Goal: Task Accomplishment & Management: Manage account settings

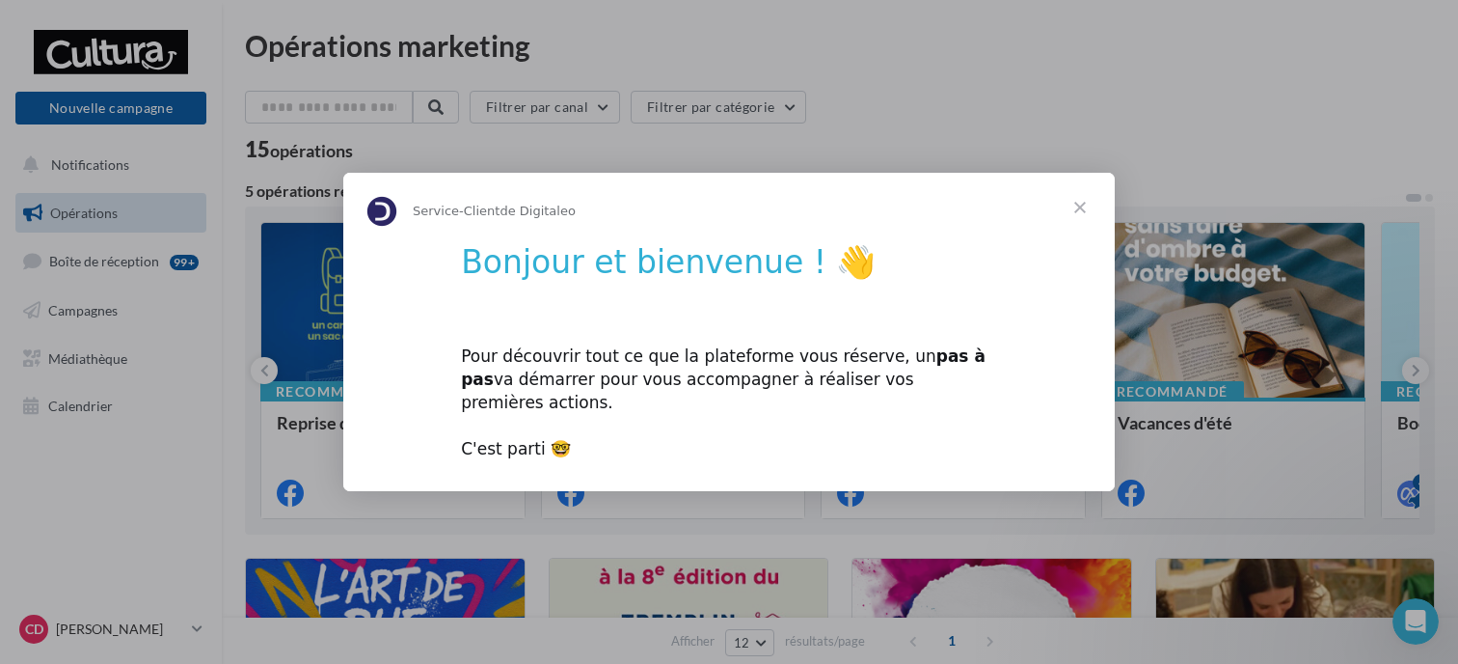
click at [1075, 212] on span "Fermer" at bounding box center [1080, 207] width 69 height 69
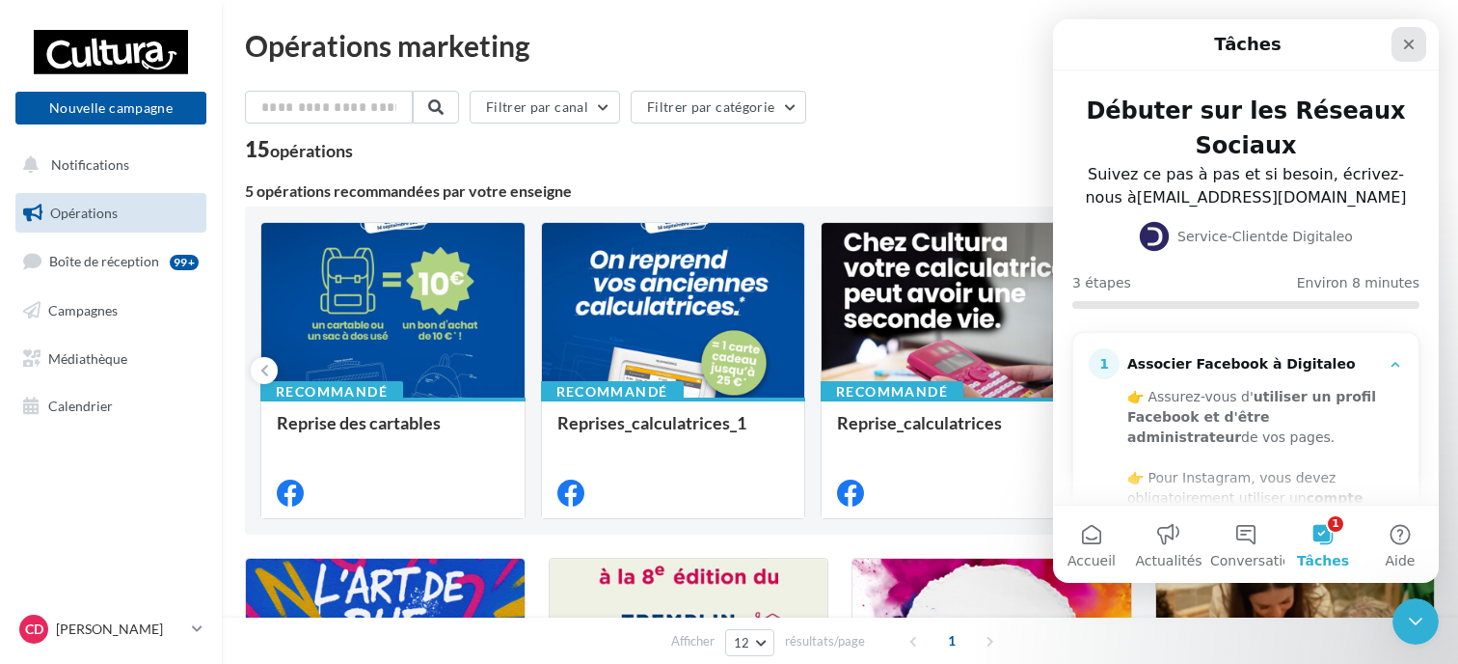
click at [1406, 41] on icon "Fermer" at bounding box center [1409, 45] width 11 height 11
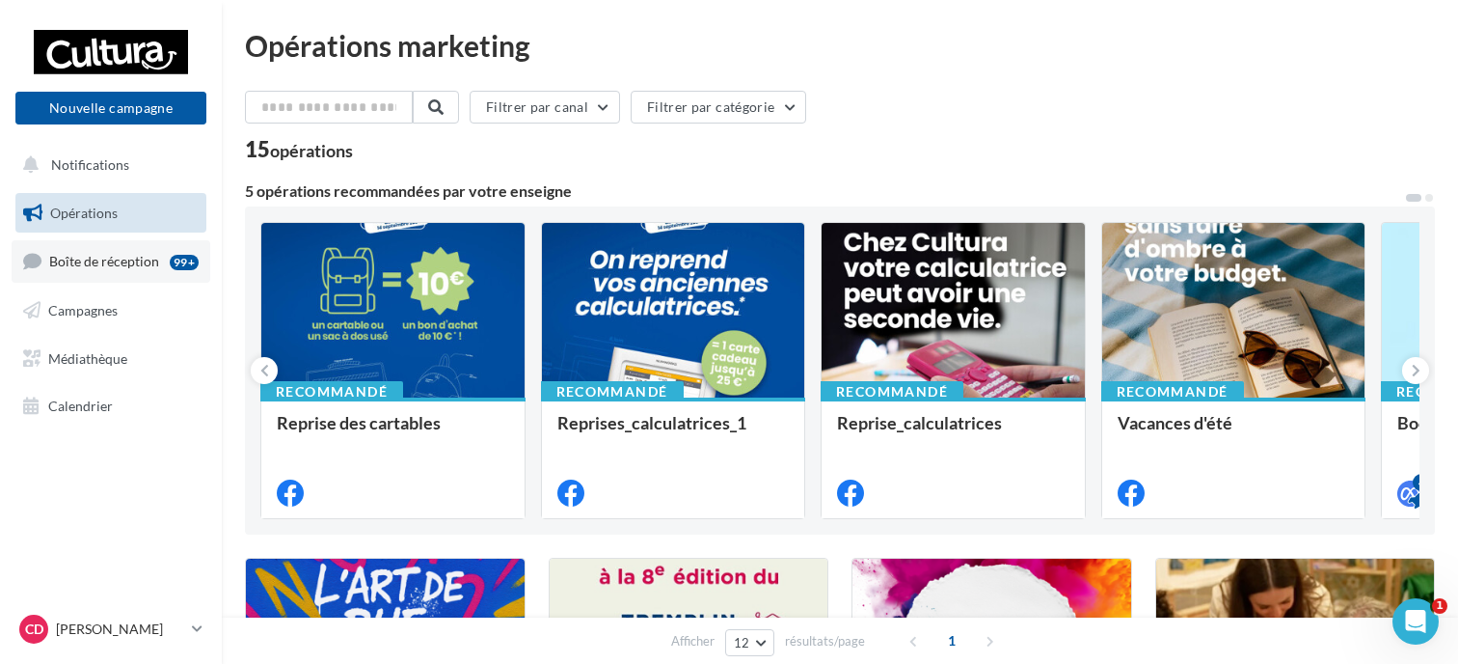
click at [104, 260] on span "Boîte de réception" at bounding box center [104, 261] width 110 height 16
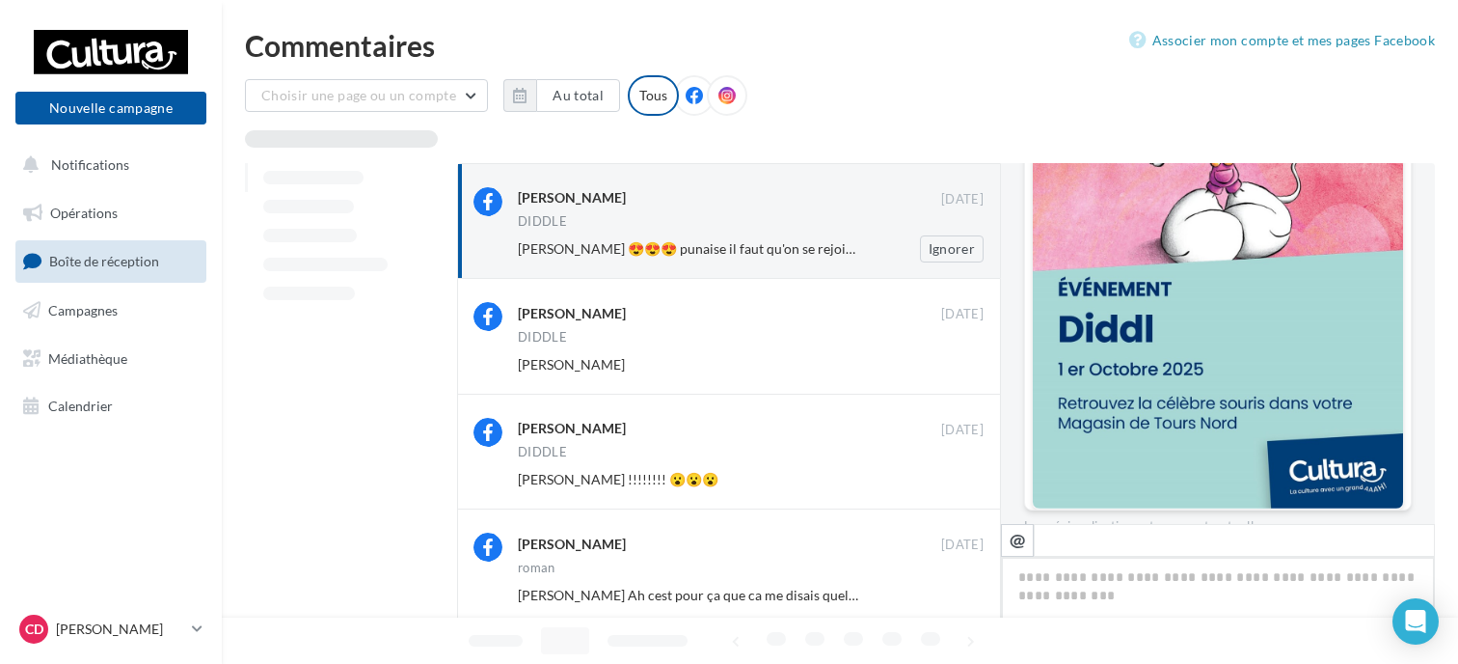
scroll to position [1059, 0]
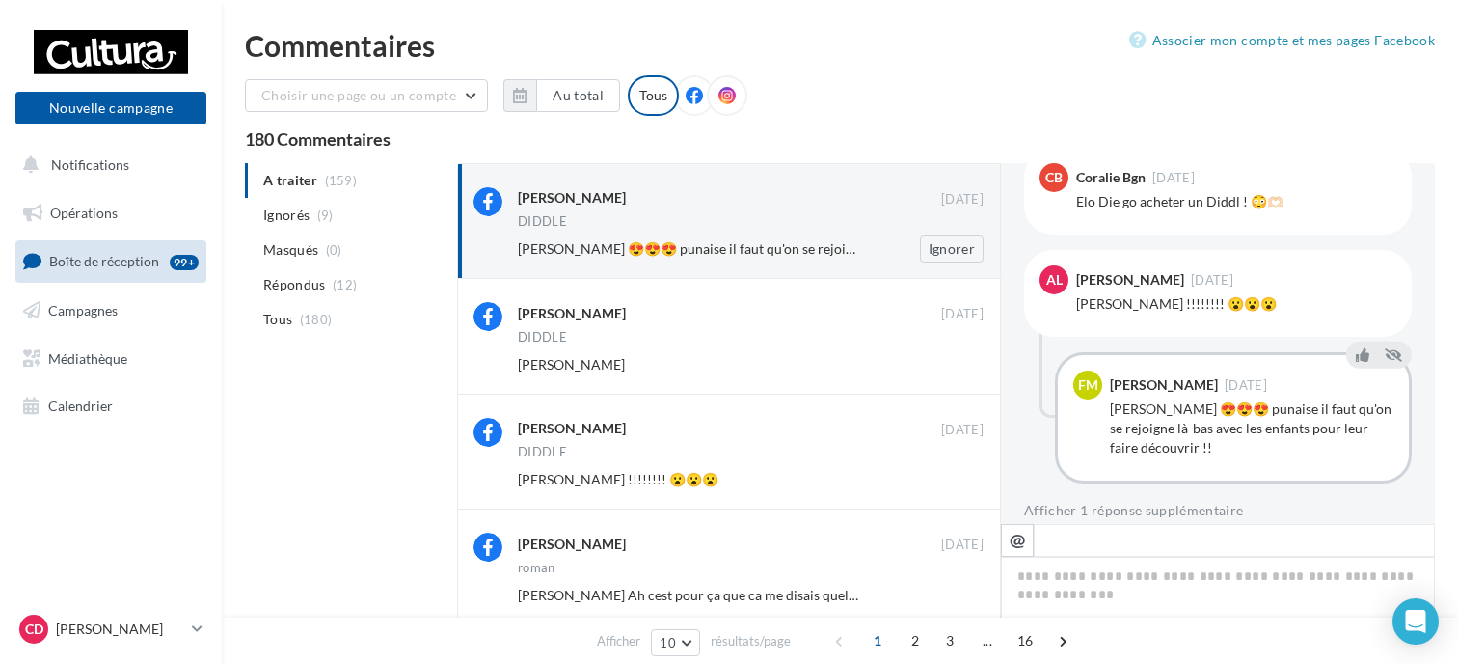
click at [734, 246] on span "Audrey Lacour 😍😍😍 punaise il faut qu'on se rejoigne là-bas avec les enfants pou…" at bounding box center [842, 248] width 648 height 16
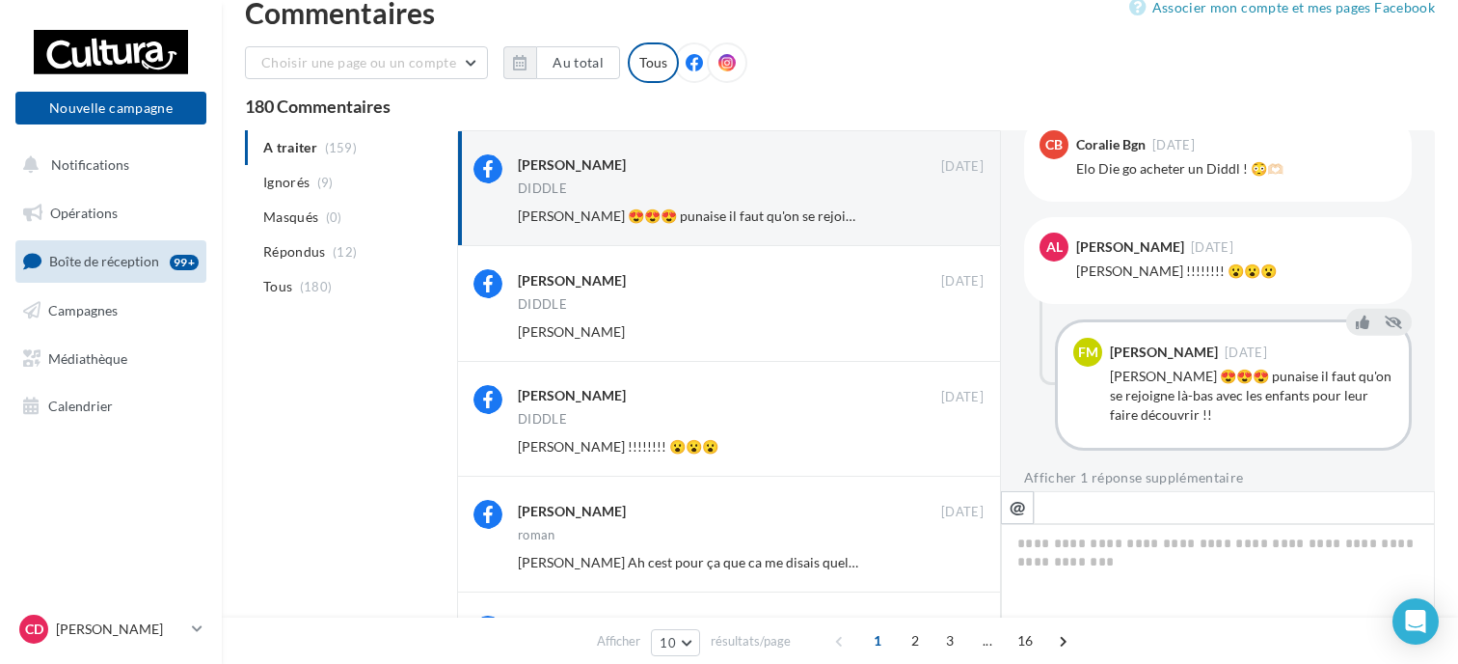
click at [272, 144] on ul "A traiter (159) Ignorés (9) Masqués (0) Répondus (12) Tous (180)" at bounding box center [347, 217] width 204 height 174
